Goal: Information Seeking & Learning: Learn about a topic

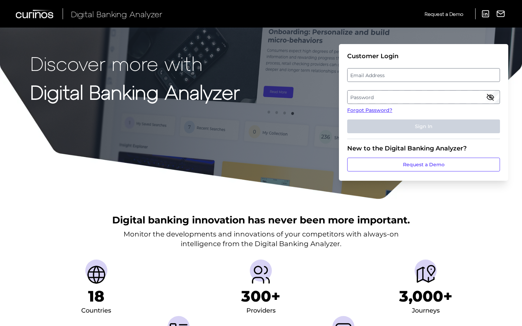
click at [363, 87] on fieldset "Customer Login Email Address Password Forgot Password? Sign In" at bounding box center [423, 95] width 153 height 87
click at [359, 76] on label "Email Address" at bounding box center [423, 75] width 152 height 12
click at [359, 76] on input "email" at bounding box center [423, 75] width 153 height 14
type input "[PERSON_NAME][EMAIL_ADDRESS][PERSON_NAME][DOMAIN_NAME]"
click at [347, 94] on form "Customer Login Email Address [EMAIL_ADDRESS][DOMAIN_NAME] Password Forgot Passw…" at bounding box center [423, 112] width 169 height 137
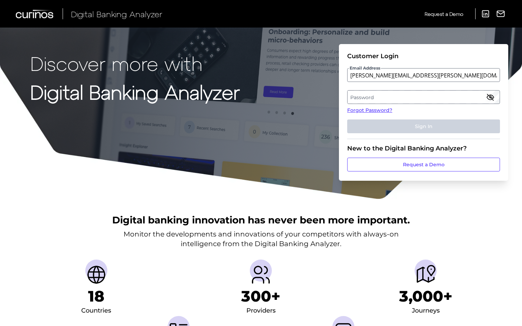
click at [354, 95] on label "Password" at bounding box center [423, 97] width 152 height 12
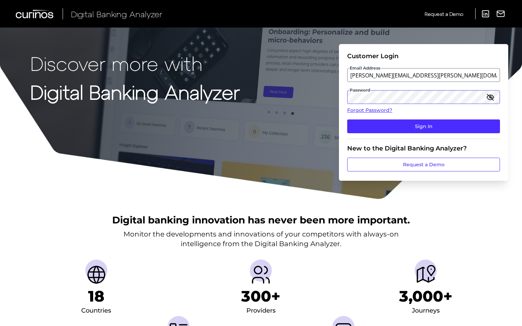
click at [347, 119] on button "Sign In" at bounding box center [423, 126] width 153 height 14
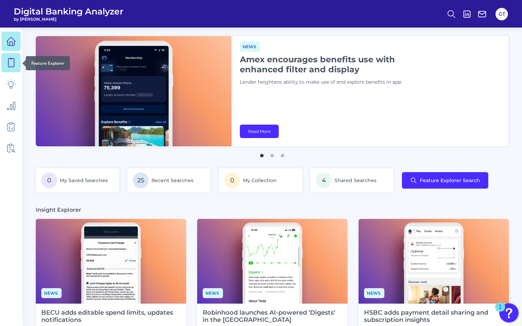
click at [13, 64] on icon at bounding box center [11, 63] width 10 height 10
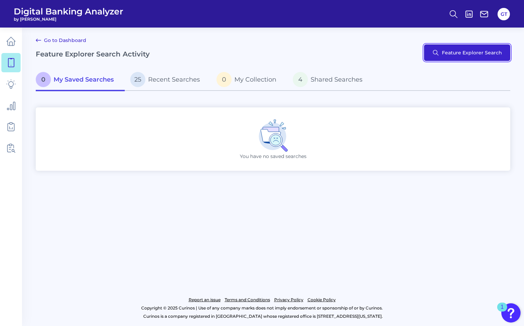
click at [471, 56] on button "Feature Explorer Search" at bounding box center [467, 52] width 86 height 17
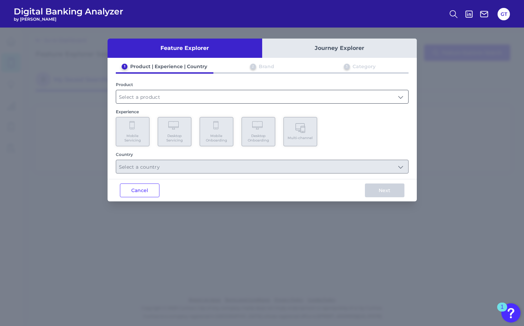
click at [154, 99] on input "text" at bounding box center [262, 96] width 292 height 13
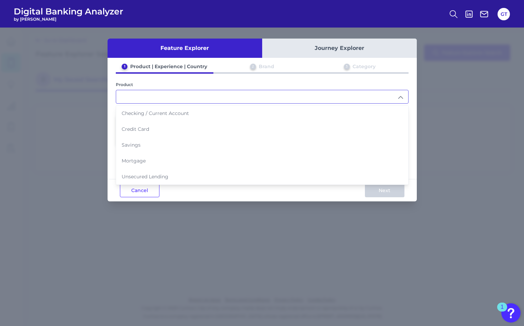
click at [142, 114] on span "Checking / Current Account" at bounding box center [155, 113] width 67 height 6
type input "Checking / Current Account"
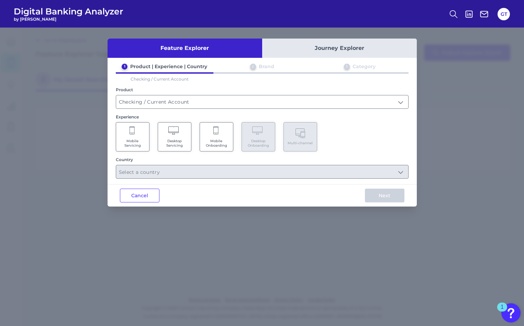
click at [139, 145] on span "Mobile Servicing" at bounding box center [133, 143] width 26 height 9
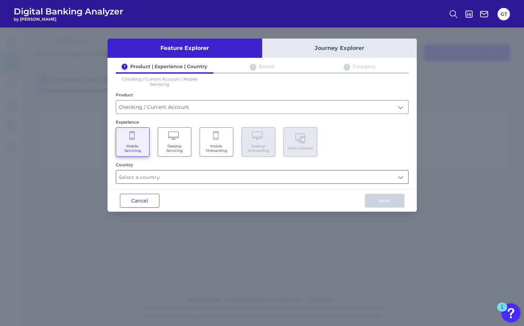
click at [148, 178] on input "text" at bounding box center [262, 176] width 292 height 13
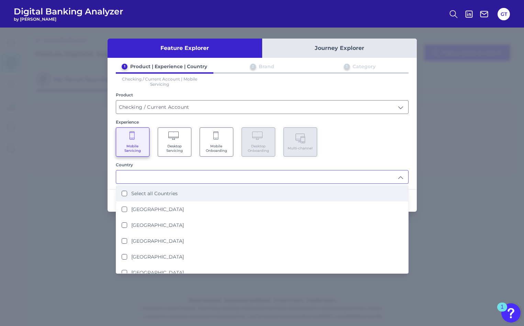
click at [123, 190] on Countries "Select all Countries" at bounding box center [125, 193] width 6 height 6
type input "Select all Countries"
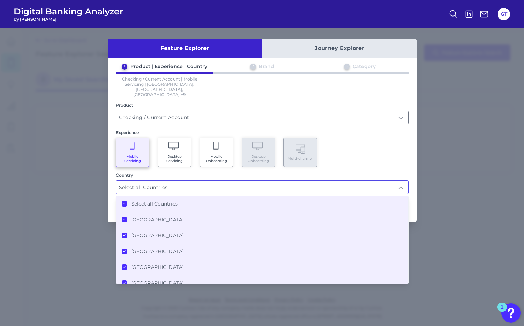
click at [71, 199] on div "Feature Explorer Journey Explorer 1 Product | Experience | Country 2 Brand 3 Ca…" at bounding box center [262, 177] width 524 height 298
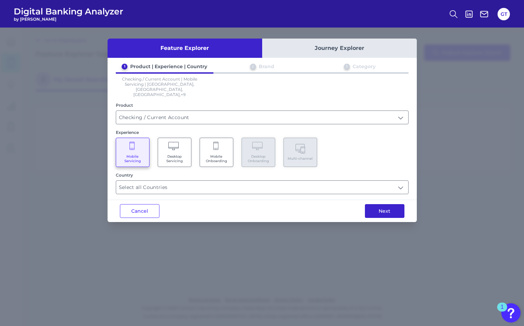
click at [384, 204] on button "Next" at bounding box center [385, 211] width 40 height 14
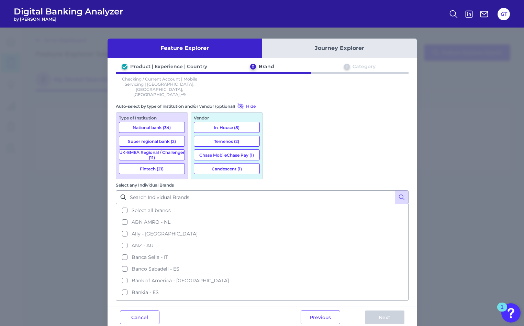
click at [166, 122] on button "National bank (34)" at bounding box center [152, 127] width 66 height 11
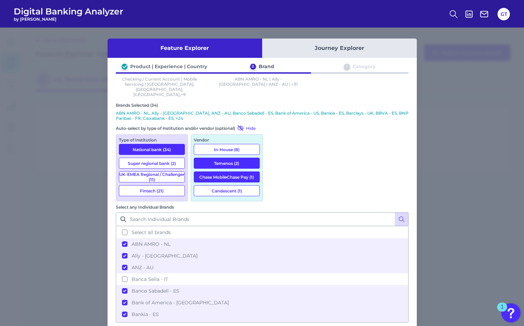
click at [160, 157] on button "Super regional bank (2)" at bounding box center [152, 162] width 66 height 11
drag, startPoint x: 160, startPoint y: 164, endPoint x: 156, endPoint y: 172, distance: 8.9
click at [160, 171] on button "UK-EMEA Regional / Challenger (11)" at bounding box center [152, 176] width 66 height 11
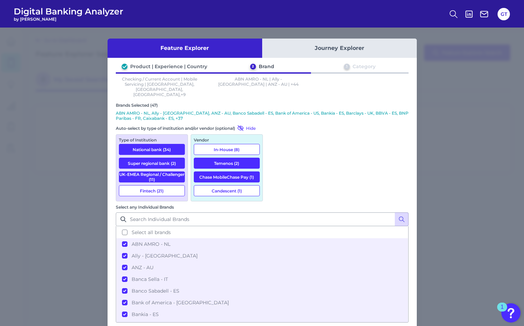
click at [153, 185] on button "Fintech (21)" at bounding box center [152, 190] width 66 height 11
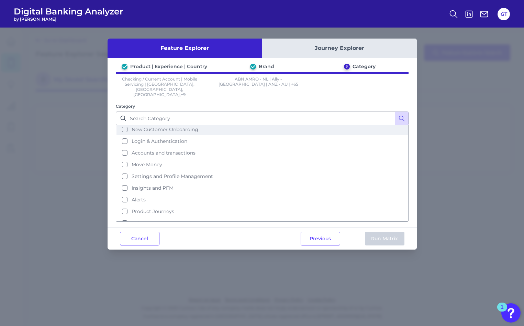
scroll to position [30, 0]
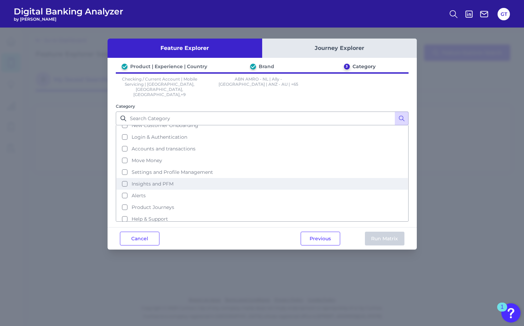
click at [125, 178] on button "Insights and PFM" at bounding box center [263, 184] width 292 height 12
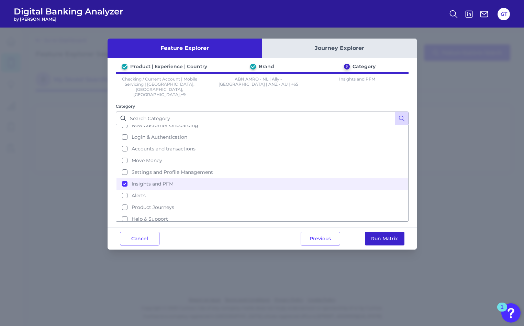
click at [380, 231] on button "Run Matrix" at bounding box center [385, 238] width 40 height 14
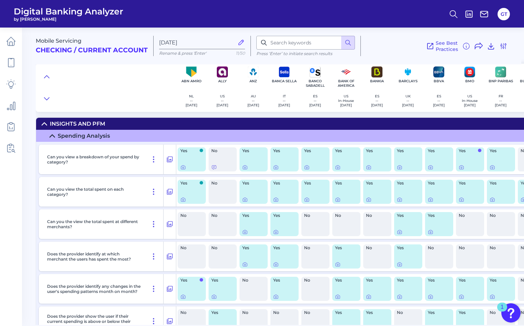
scroll to position [10, 0]
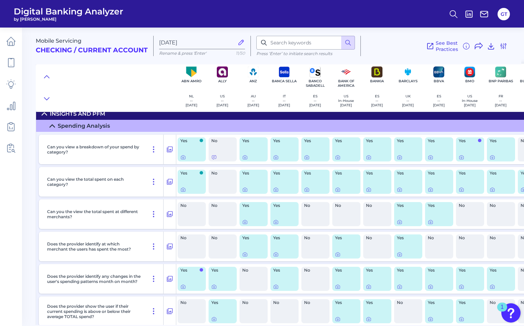
click at [187, 180] on div "Yes" at bounding box center [192, 182] width 28 height 24
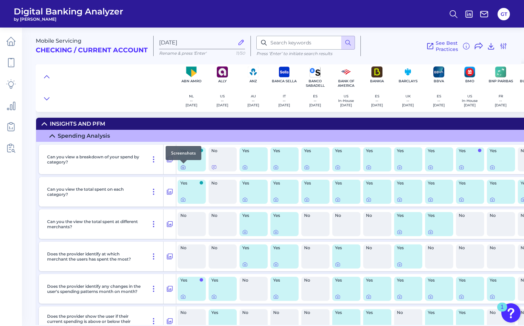
click at [185, 169] on icon at bounding box center [184, 167] width 6 height 6
click at [185, 201] on icon at bounding box center [184, 200] width 6 height 6
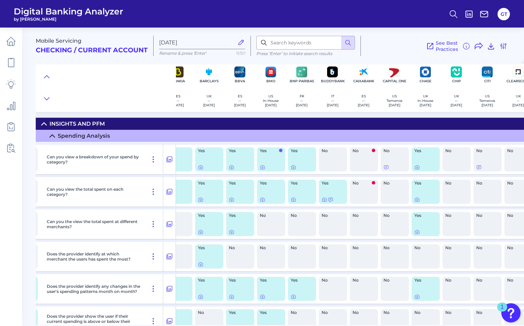
scroll to position [0, 194]
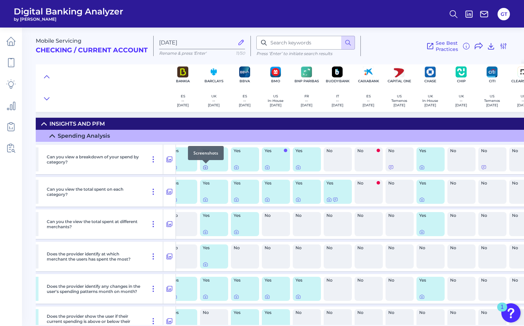
click at [206, 167] on icon at bounding box center [205, 167] width 1 height 1
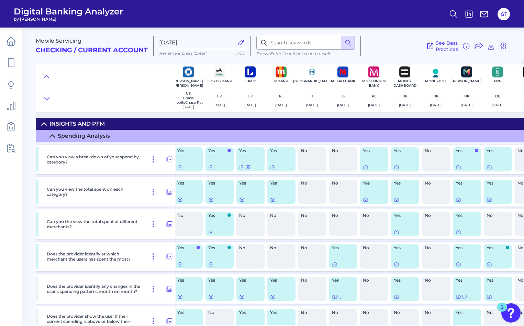
scroll to position [0, 1108]
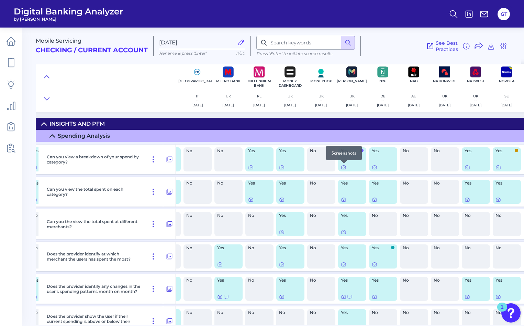
click at [342, 167] on icon at bounding box center [344, 167] width 6 height 6
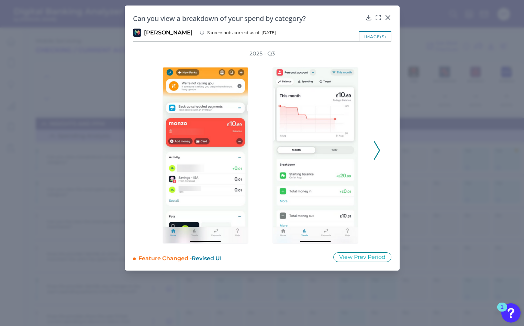
click at [375, 155] on icon at bounding box center [377, 150] width 6 height 19
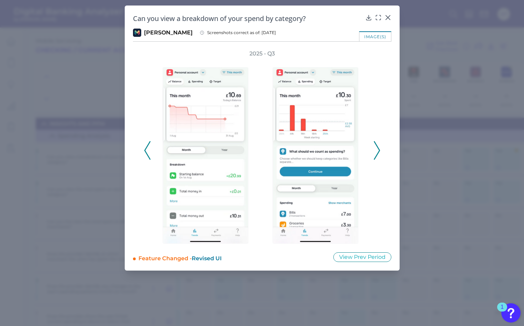
click at [375, 155] on icon at bounding box center [377, 150] width 6 height 19
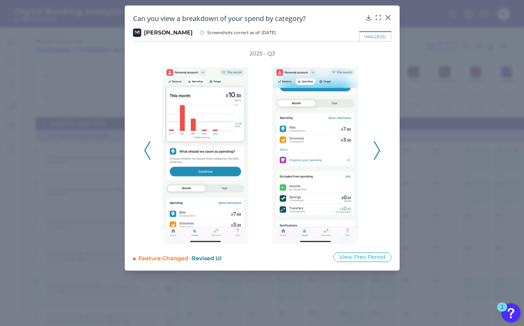
click at [375, 155] on icon at bounding box center [377, 150] width 6 height 19
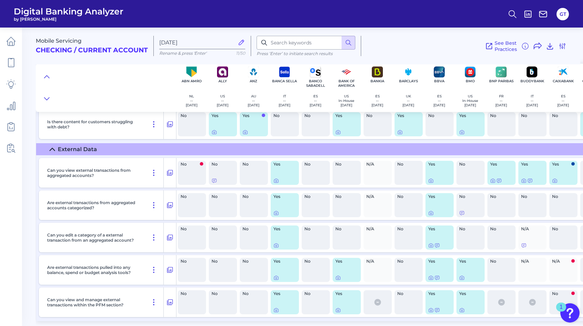
scroll to position [1213, 0]
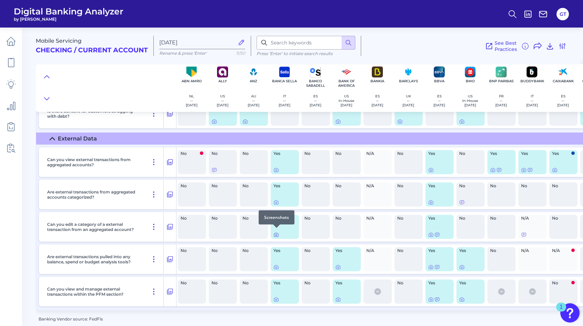
click at [276, 232] on icon at bounding box center [276, 235] width 6 height 6
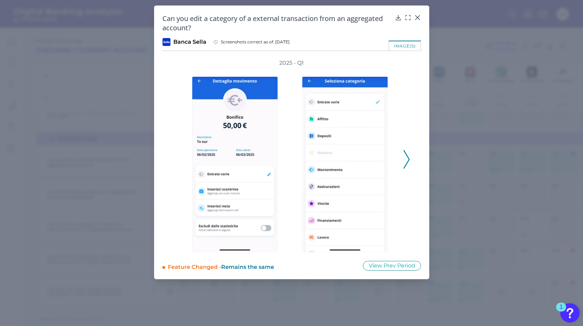
drag, startPoint x: 490, startPoint y: 196, endPoint x: 481, endPoint y: 197, distance: 9.0
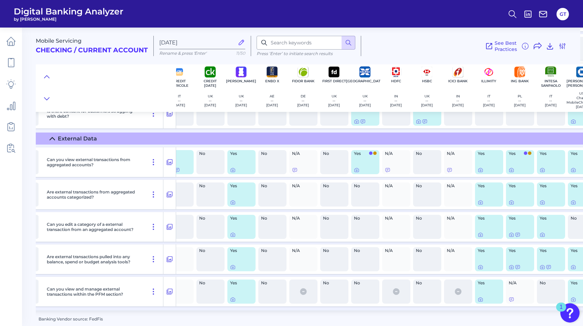
scroll to position [1213, 601]
click at [231, 232] on icon at bounding box center [232, 235] width 6 height 6
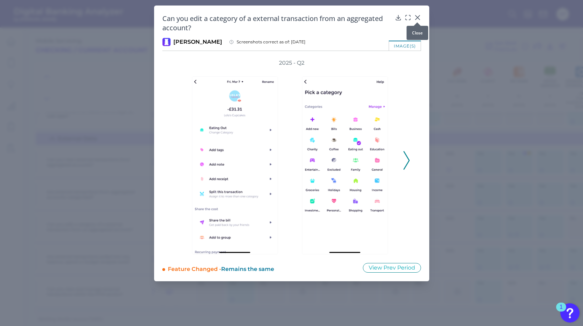
click at [419, 18] on icon at bounding box center [417, 17] width 7 height 7
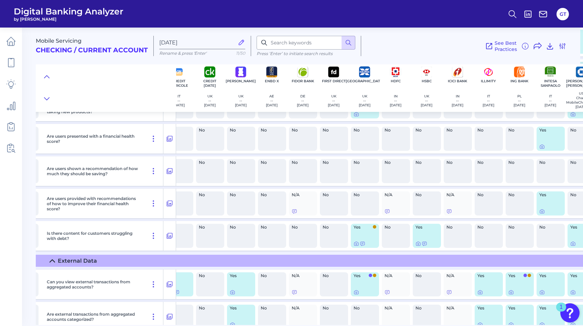
scroll to position [1090, 601]
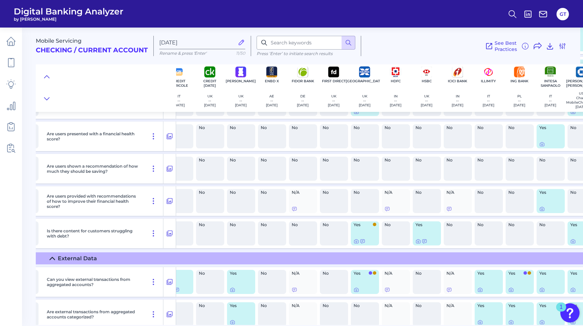
click at [524, 146] on div at bounding box center [550, 144] width 23 height 6
click at [524, 145] on icon at bounding box center [542, 144] width 6 height 6
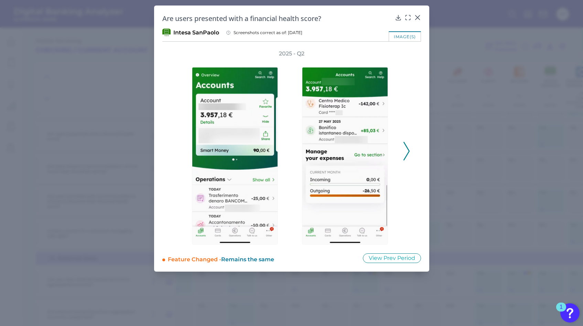
click at [407, 154] on icon at bounding box center [406, 151] width 6 height 19
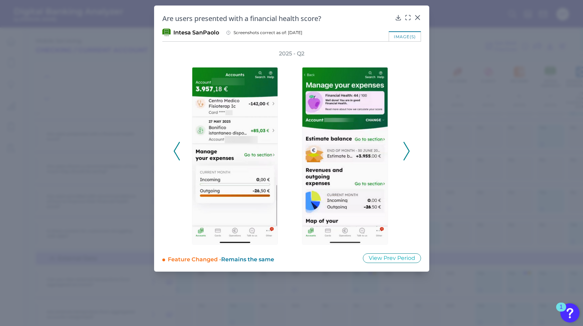
click at [403, 154] on icon at bounding box center [406, 151] width 6 height 19
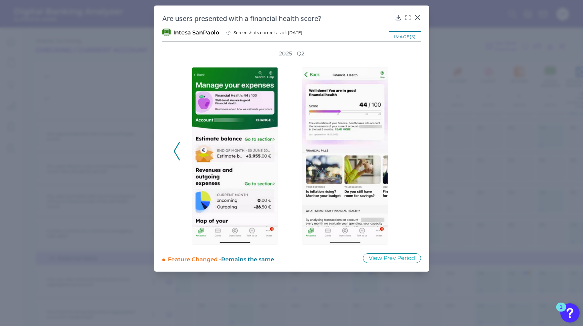
click at [403, 154] on div "2025 - Q2" at bounding box center [291, 147] width 237 height 195
click at [418, 19] on div at bounding box center [417, 22] width 7 height 7
click at [420, 17] on icon at bounding box center [417, 17] width 7 height 7
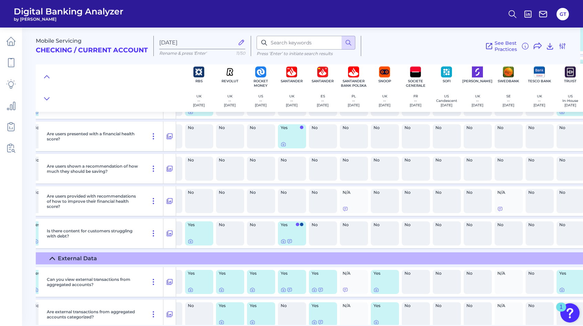
scroll to position [1090, 1539]
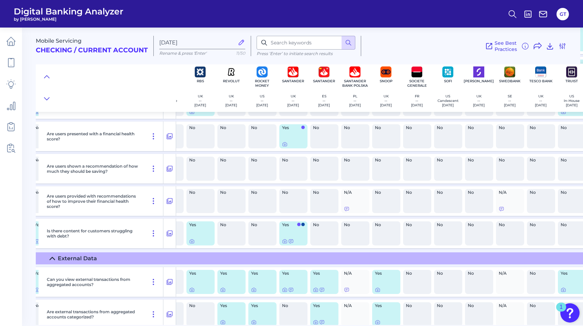
click at [288, 144] on div at bounding box center [293, 144] width 23 height 6
click at [283, 144] on icon at bounding box center [285, 144] width 4 height 4
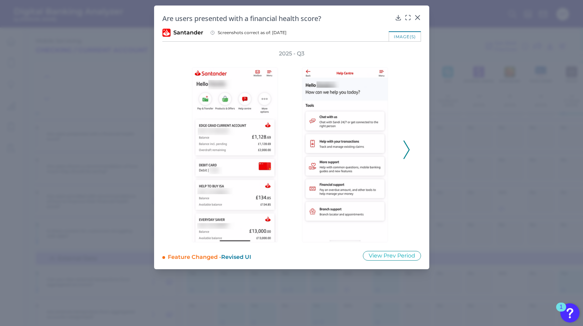
click at [408, 154] on icon at bounding box center [406, 149] width 6 height 19
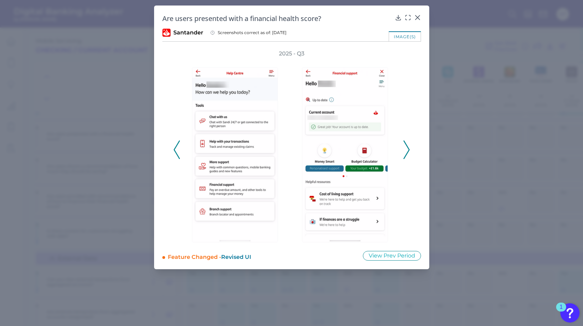
click at [408, 154] on icon at bounding box center [406, 149] width 6 height 19
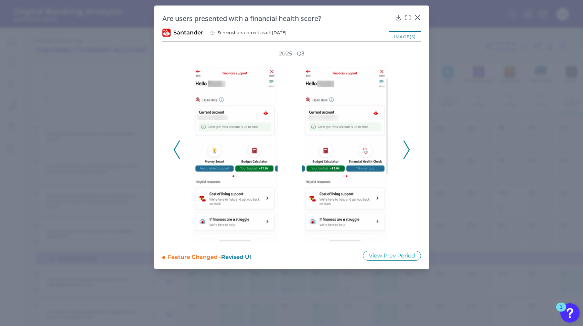
click at [408, 154] on icon at bounding box center [406, 149] width 6 height 19
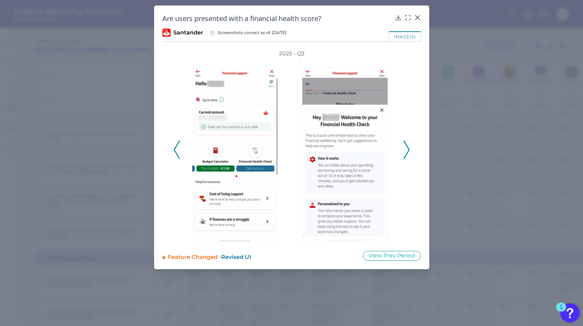
click at [408, 154] on icon at bounding box center [406, 149] width 6 height 19
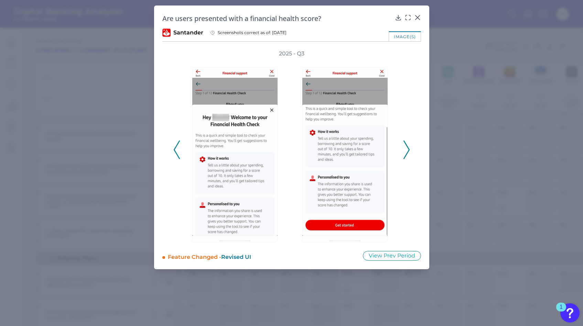
click at [408, 154] on icon at bounding box center [406, 149] width 6 height 19
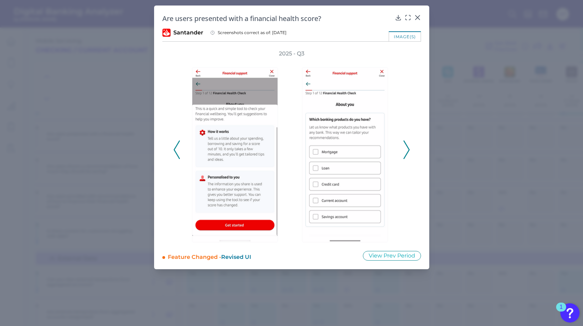
click at [408, 154] on icon at bounding box center [406, 149] width 6 height 19
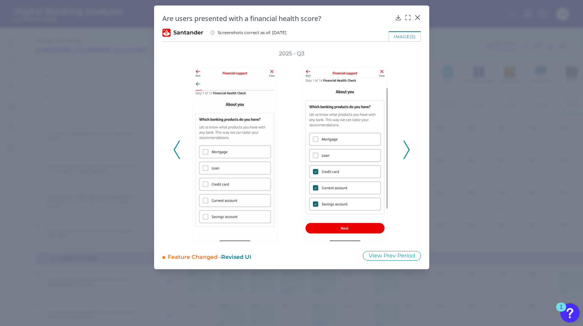
click at [408, 154] on icon at bounding box center [406, 149] width 6 height 19
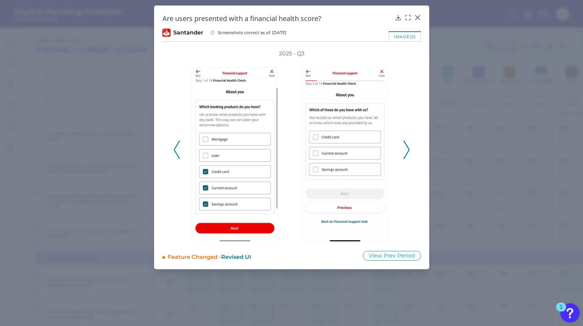
click at [408, 154] on icon at bounding box center [406, 149] width 6 height 19
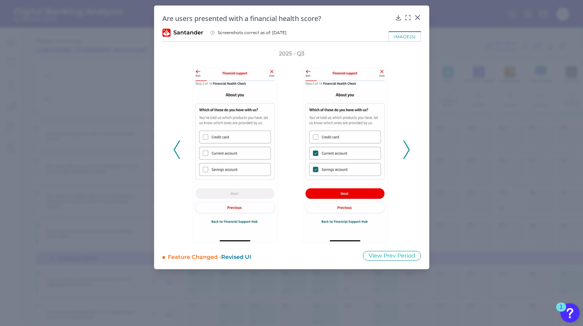
click at [408, 154] on icon at bounding box center [406, 149] width 6 height 19
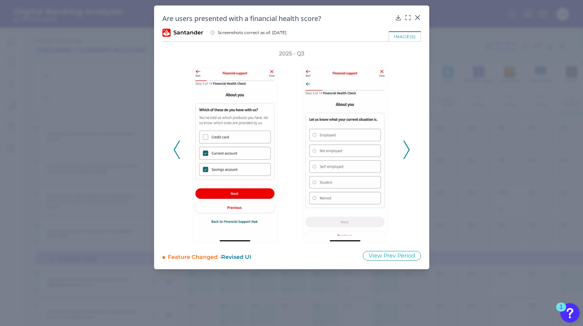
click at [408, 154] on icon at bounding box center [406, 149] width 6 height 19
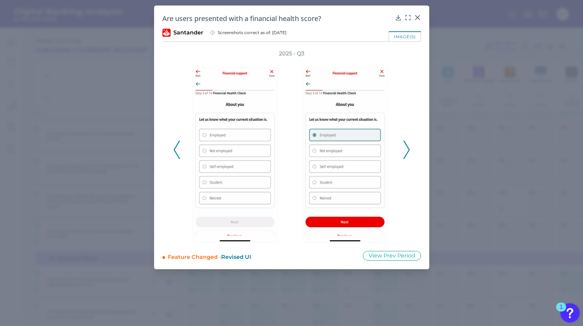
click at [408, 154] on icon at bounding box center [406, 149] width 6 height 19
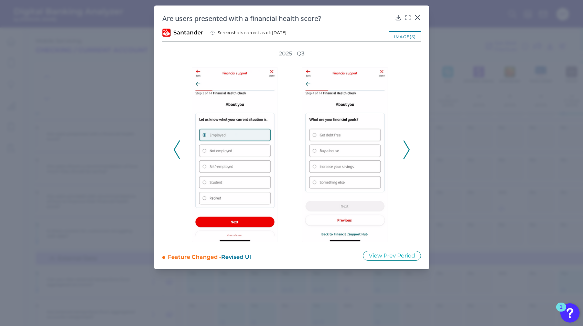
click at [408, 154] on icon at bounding box center [406, 149] width 6 height 19
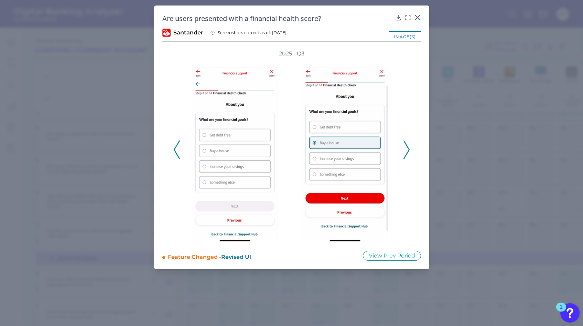
click at [408, 154] on icon at bounding box center [406, 149] width 6 height 19
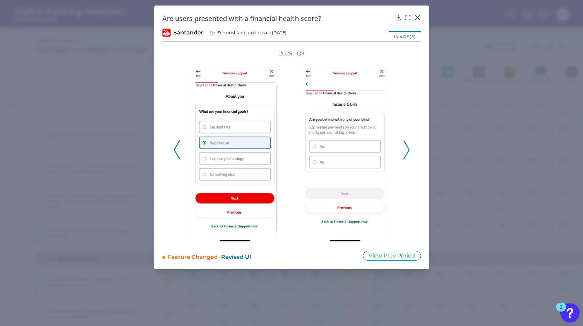
click at [408, 154] on icon at bounding box center [406, 149] width 6 height 19
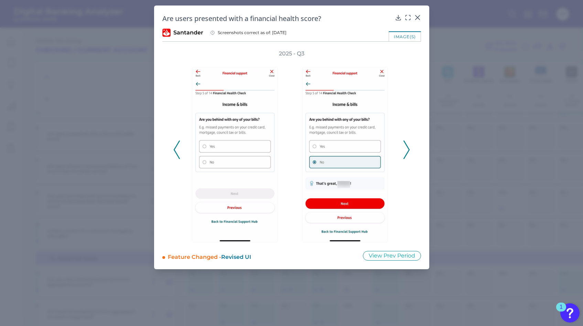
click at [408, 154] on icon at bounding box center [406, 149] width 6 height 19
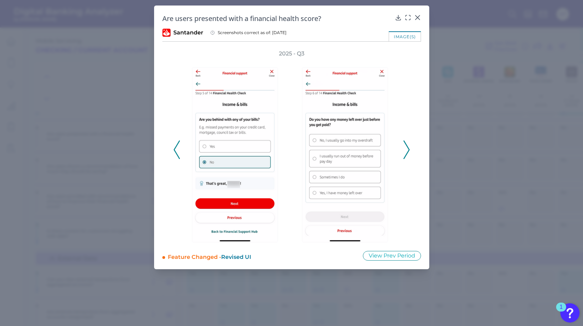
click at [408, 154] on icon at bounding box center [406, 149] width 6 height 19
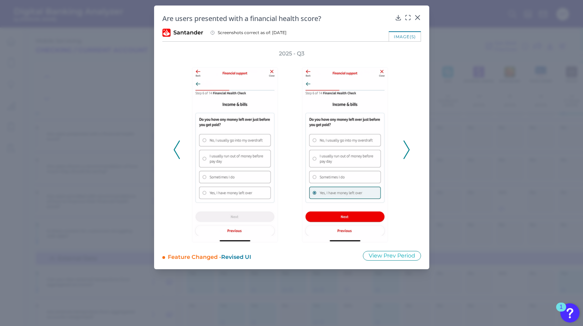
click at [408, 154] on icon at bounding box center [406, 149] width 6 height 19
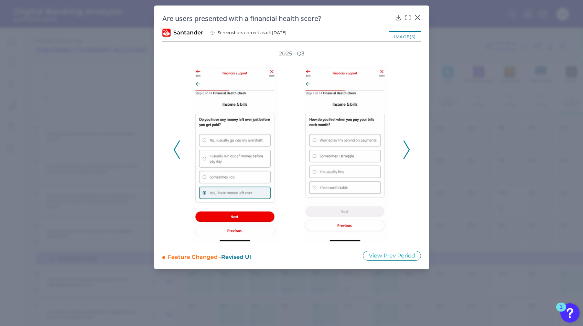
click at [408, 154] on icon at bounding box center [406, 149] width 6 height 19
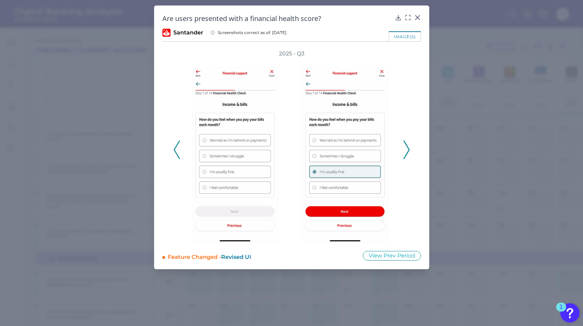
click at [408, 154] on icon at bounding box center [406, 149] width 6 height 19
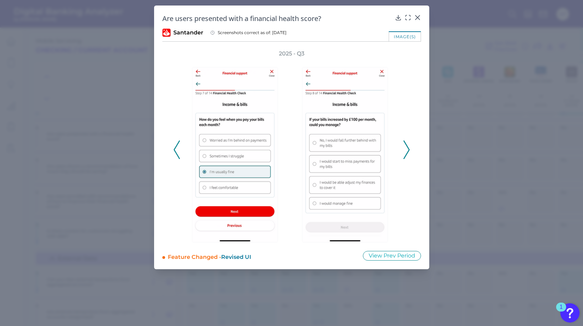
click at [408, 154] on icon at bounding box center [406, 149] width 6 height 19
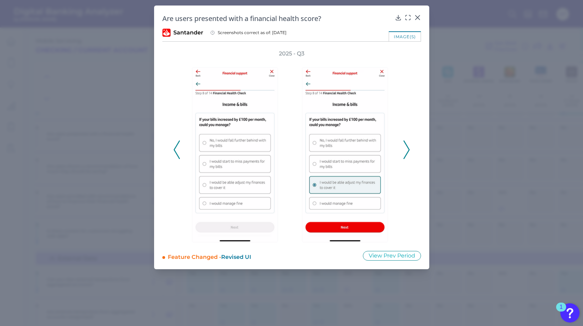
click at [408, 154] on icon at bounding box center [406, 149] width 6 height 19
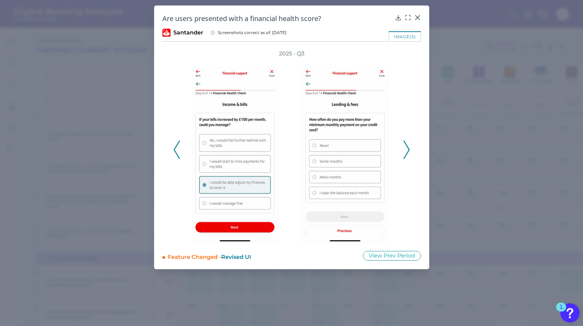
click at [408, 154] on icon at bounding box center [406, 149] width 6 height 19
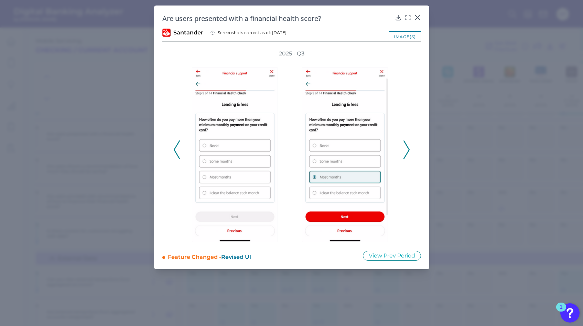
click at [408, 154] on icon at bounding box center [406, 149] width 6 height 19
click at [413, 20] on div "Are users presented with a financial health score?" at bounding box center [291, 18] width 259 height 9
click at [418, 15] on icon at bounding box center [417, 17] width 7 height 7
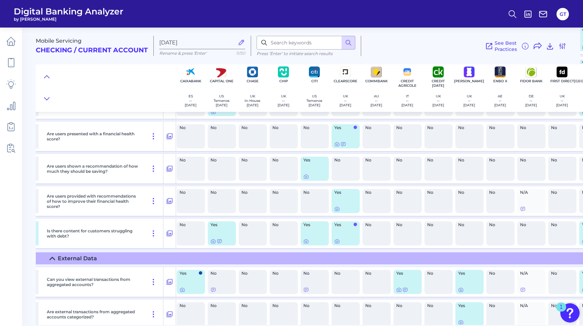
scroll to position [1090, 371]
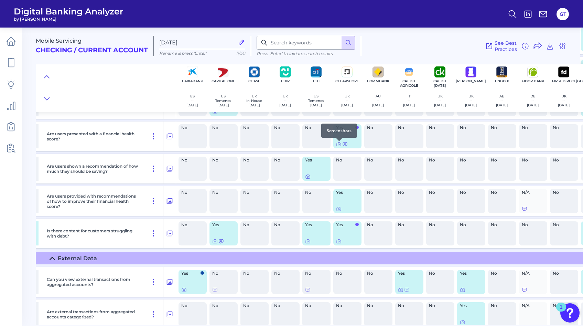
click at [337, 145] on icon at bounding box center [339, 144] width 6 height 6
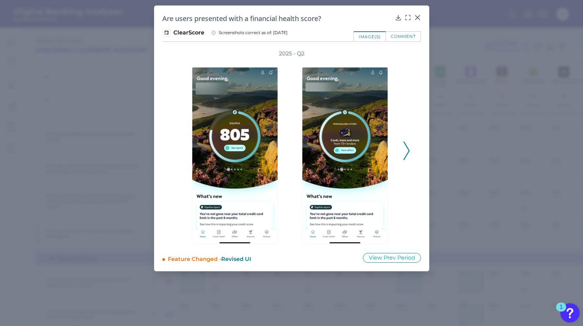
click at [403, 151] on icon at bounding box center [406, 150] width 6 height 19
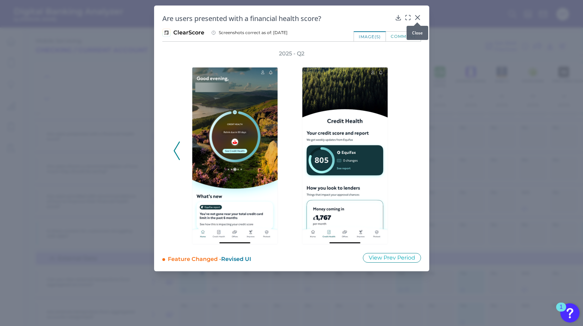
click at [416, 21] on div at bounding box center [417, 22] width 7 height 7
click at [416, 18] on icon at bounding box center [417, 17] width 4 height 4
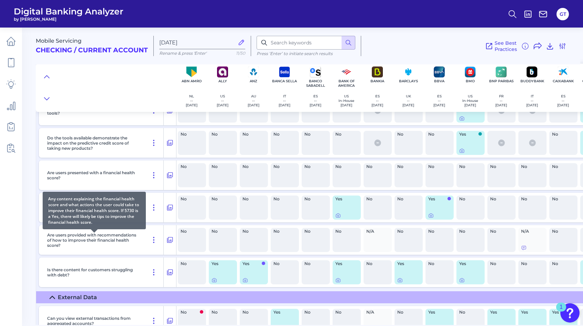
scroll to position [1052, 0]
